Goal: Information Seeking & Learning: Learn about a topic

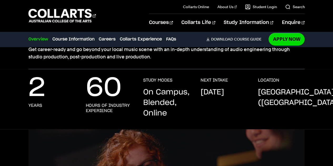
scroll to position [89, 0]
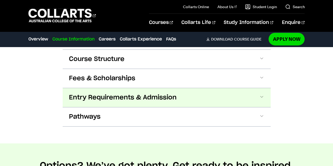
click at [101, 93] on span "Entry Requirements & Admission" at bounding box center [123, 97] width 108 height 8
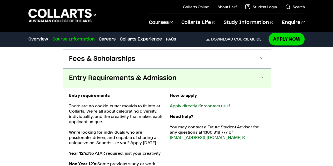
scroll to position [595, 0]
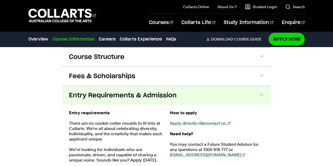
click at [109, 91] on span "Entry Requirements & Admission" at bounding box center [123, 95] width 108 height 8
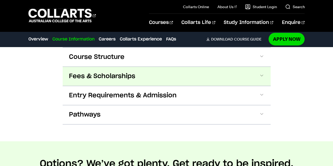
click at [109, 72] on span "Fees & Scholarships" at bounding box center [102, 76] width 66 height 8
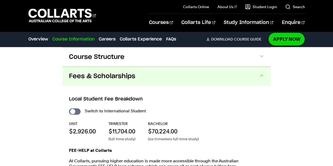
scroll to position [606, 0]
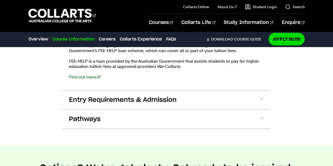
click at [205, 113] on button "Pathways" at bounding box center [167, 119] width 208 height 19
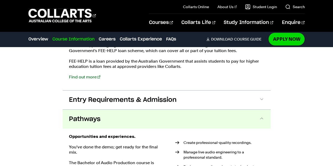
scroll to position [765, 0]
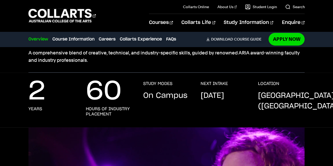
scroll to position [121, 0]
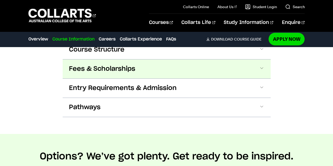
click at [128, 73] on span "Fees & Scholarships" at bounding box center [102, 69] width 66 height 8
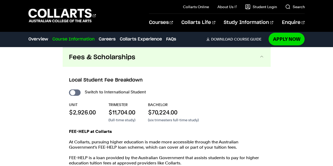
click at [137, 61] on button "Fees & Scholarships" at bounding box center [167, 57] width 208 height 19
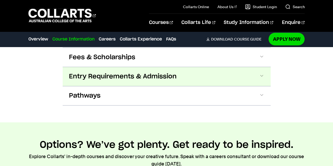
click at [125, 76] on span "Entry Requirements & Admission" at bounding box center [123, 76] width 108 height 8
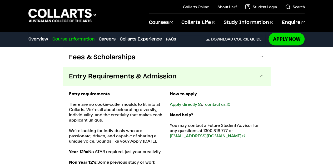
scroll to position [579, 0]
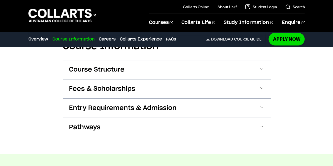
scroll to position [766, 0]
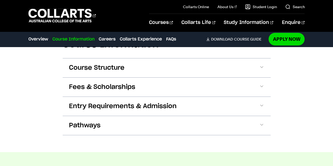
drag, startPoint x: 211, startPoint y: 101, endPoint x: 150, endPoint y: 105, distance: 61.2
click at [150, 105] on span "Entry Requirements & Admission" at bounding box center [123, 106] width 108 height 8
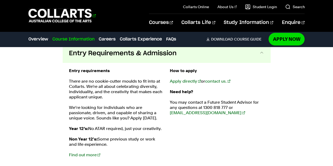
scroll to position [820, 0]
